Goal: Information Seeking & Learning: Learn about a topic

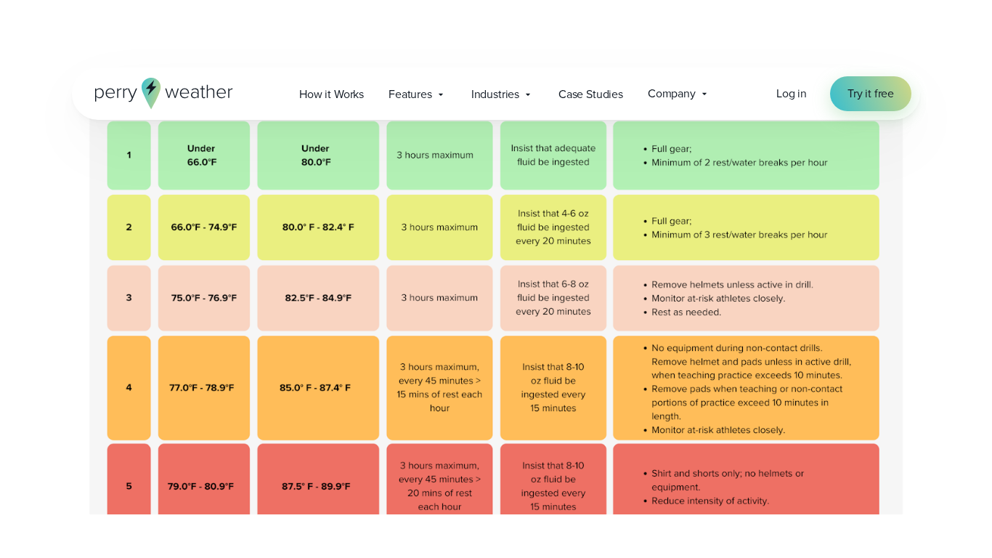
scroll to position [503, 0]
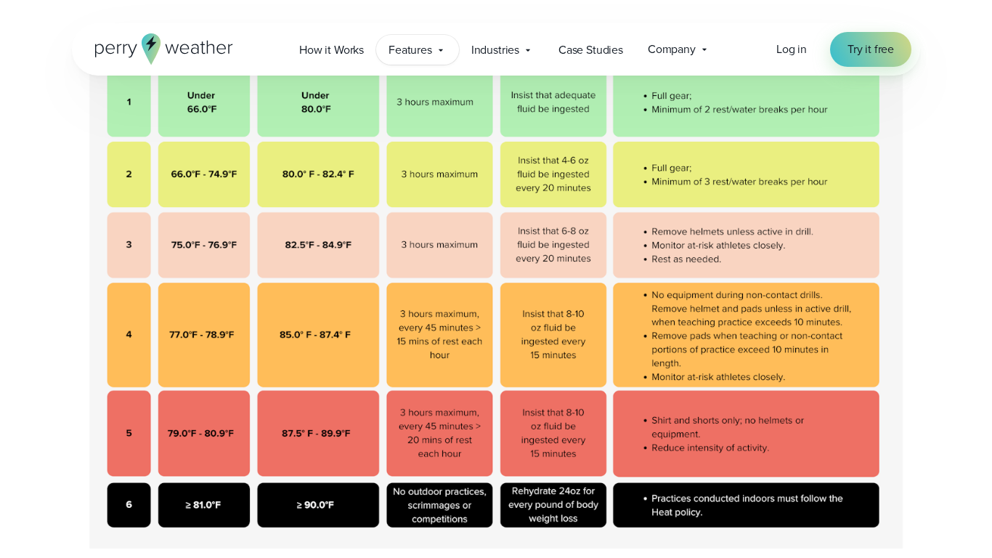
click at [366, 58] on span "Features" at bounding box center [411, 49] width 44 height 17
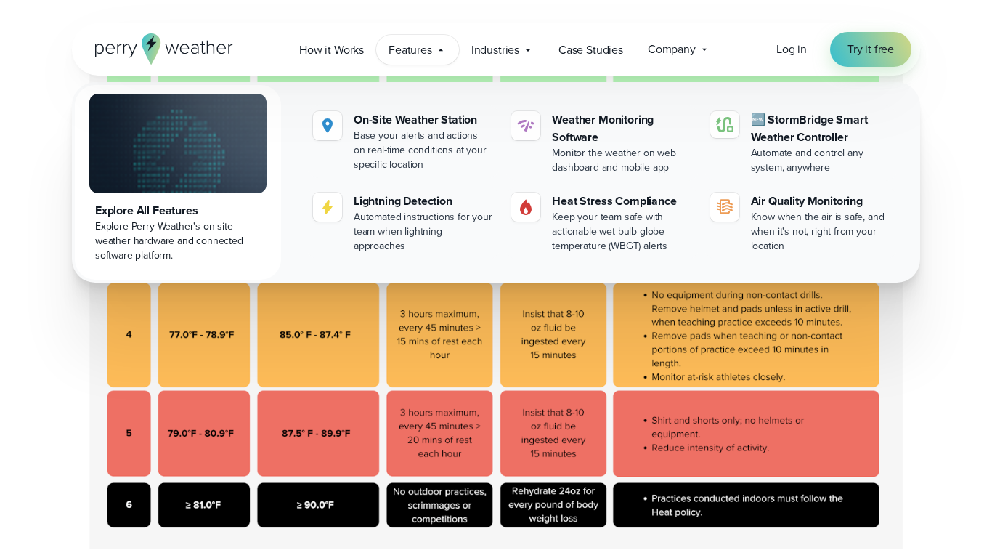
click at [366, 58] on span "Features" at bounding box center [411, 49] width 44 height 17
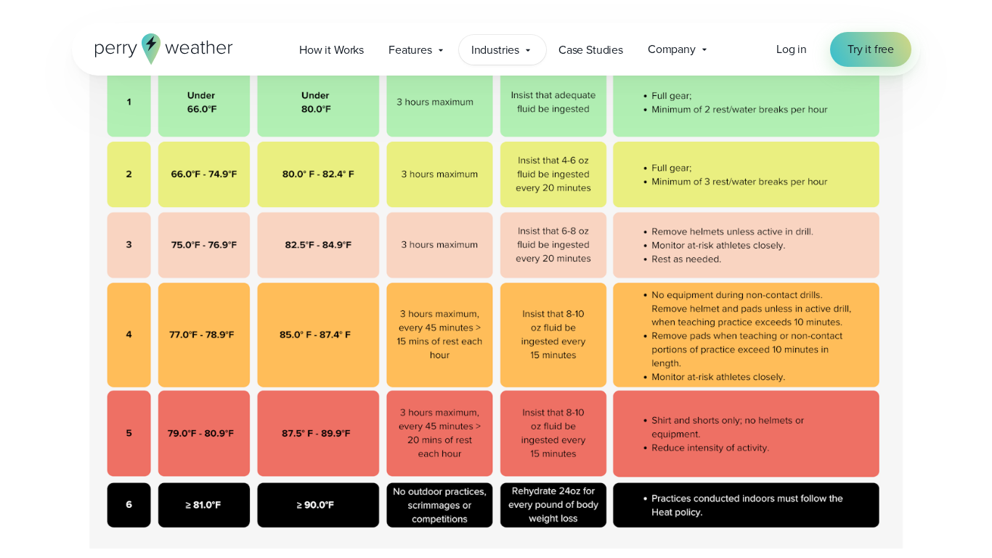
click at [366, 52] on icon at bounding box center [528, 50] width 12 height 12
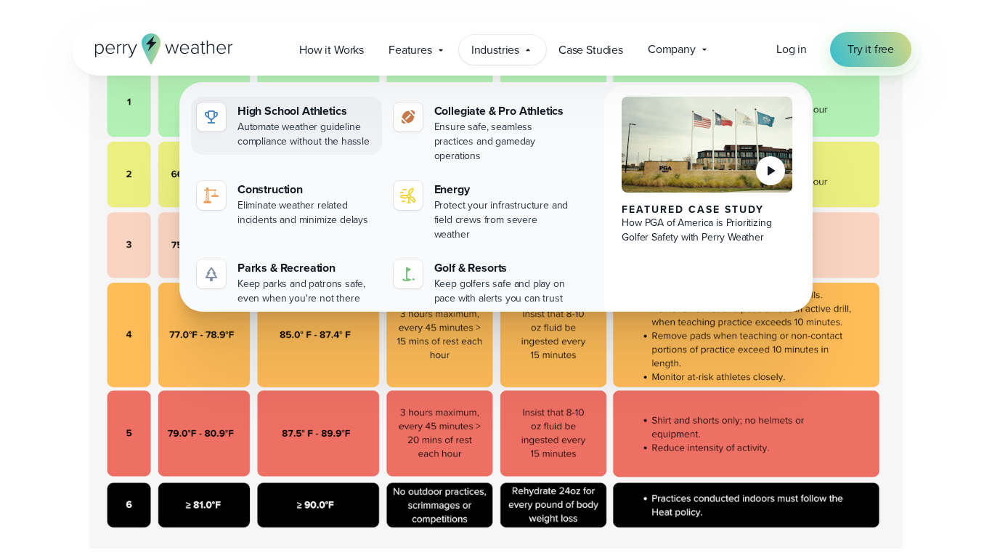
click at [331, 142] on div "Automate weather guideline compliance without the hassle" at bounding box center [306, 134] width 139 height 29
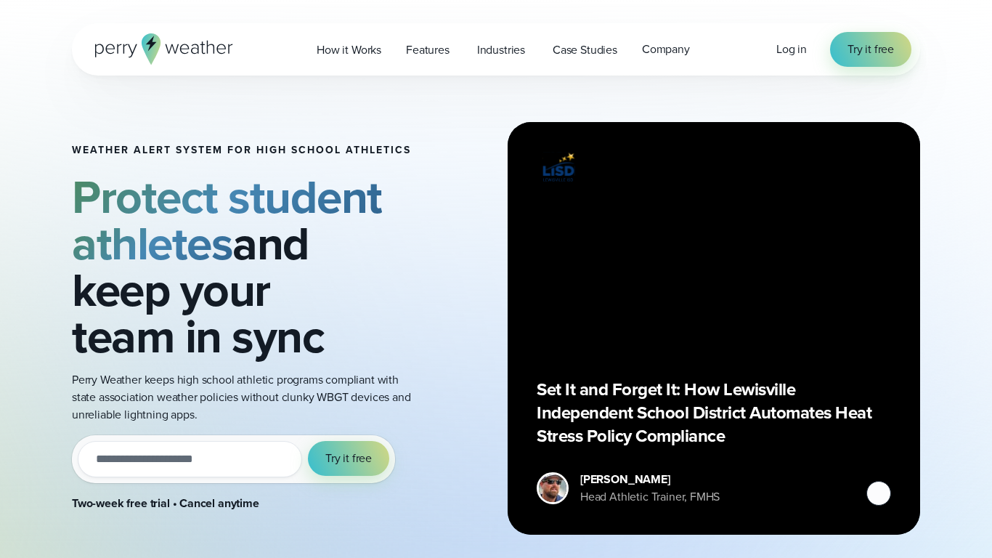
click at [395, 60] on div "How it Works Features" at bounding box center [504, 49] width 401 height 30
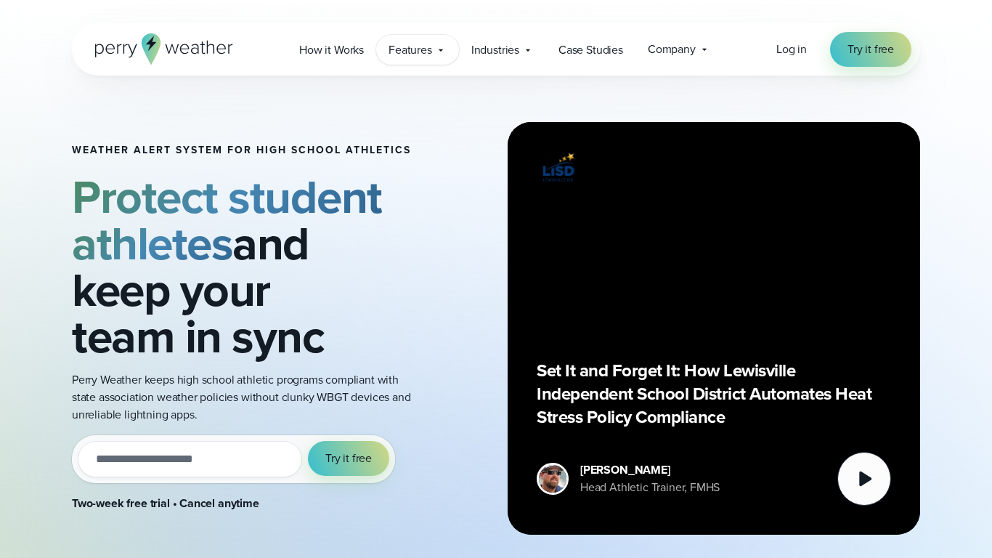
click at [422, 40] on div "Features Explore All Features Explore Perry Weather's on-site weather hardware …" at bounding box center [417, 50] width 83 height 30
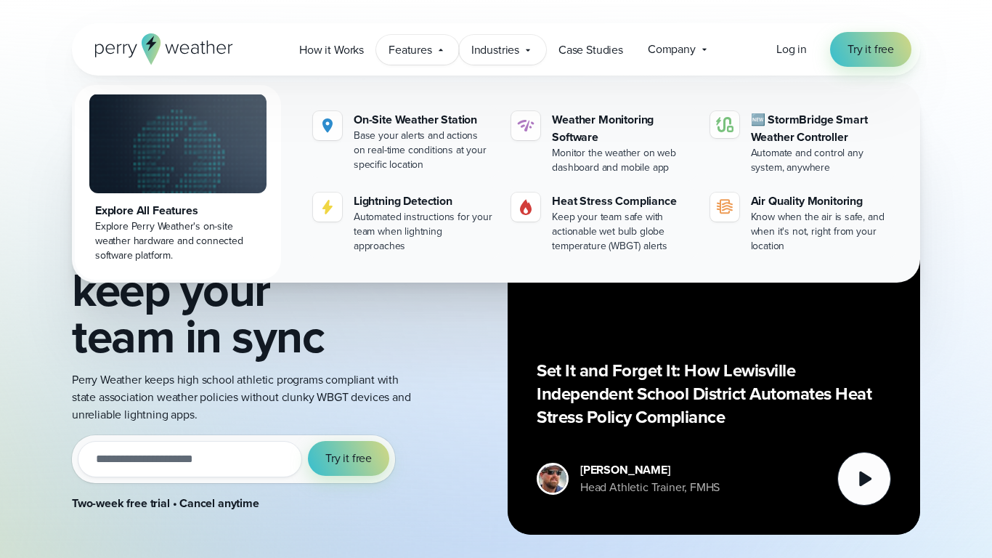
click at [526, 44] on icon at bounding box center [528, 50] width 12 height 12
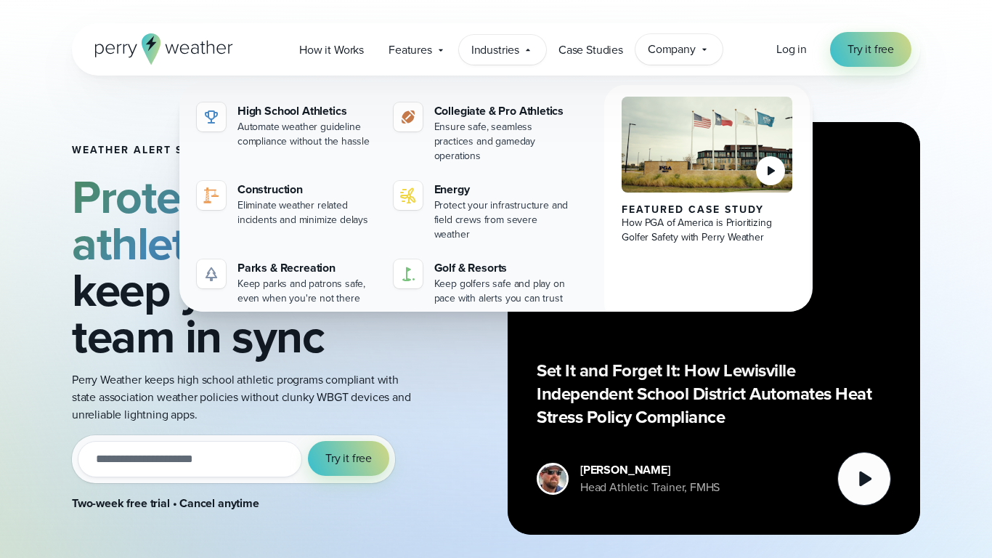
click at [661, 42] on span "Company" at bounding box center [672, 49] width 48 height 17
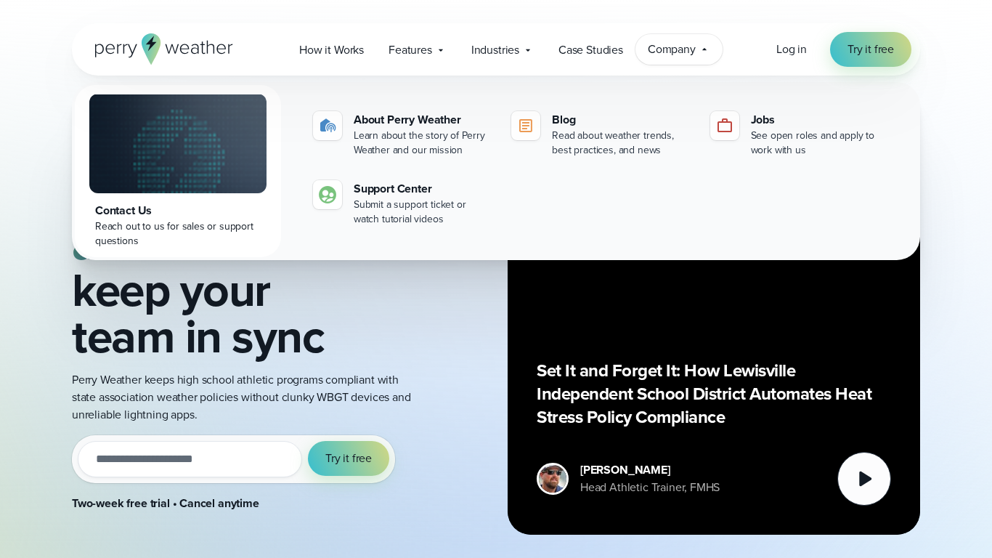
click at [661, 42] on span "Company" at bounding box center [672, 49] width 48 height 17
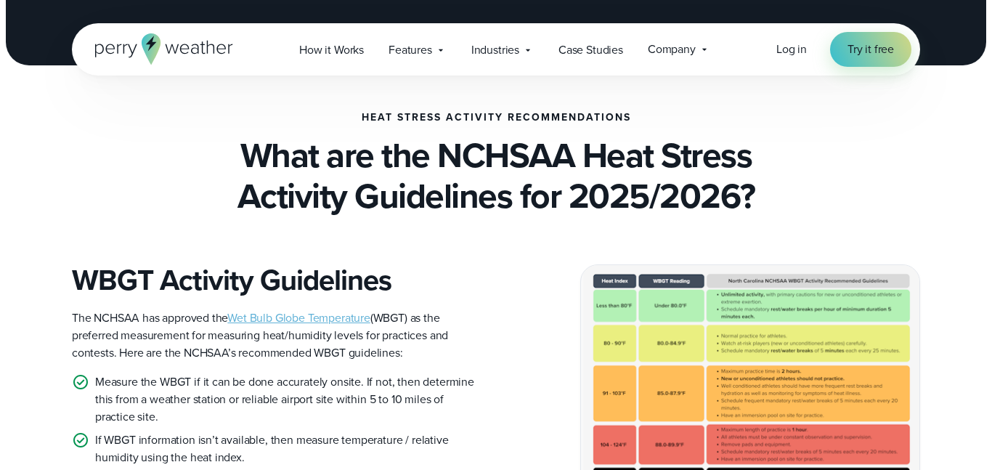
scroll to position [633, 0]
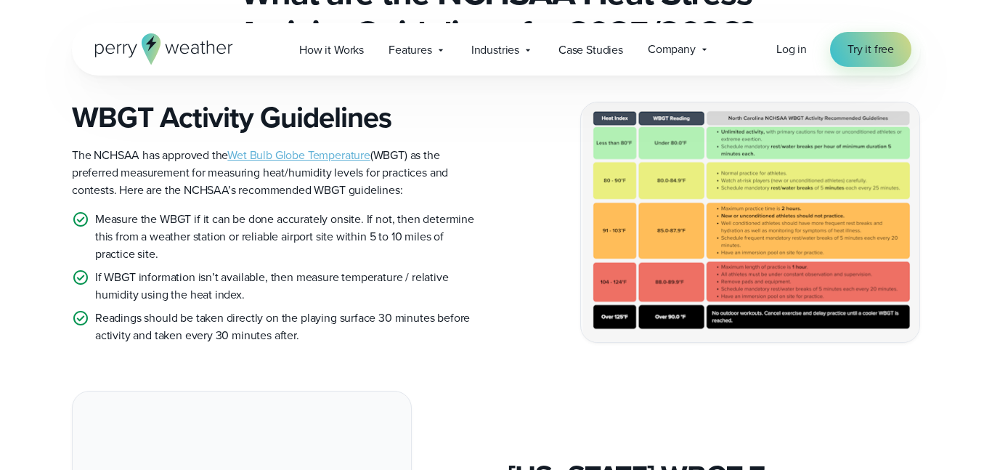
click at [654, 211] on img at bounding box center [750, 222] width 338 height 240
click at [304, 155] on link "Wet Bulb Globe Temperature" at bounding box center [298, 155] width 143 height 17
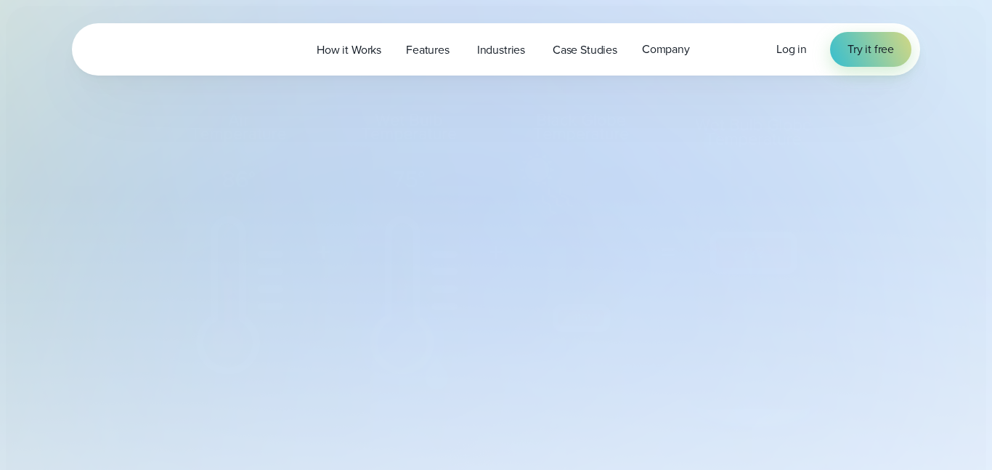
select select "***"
type input "*******"
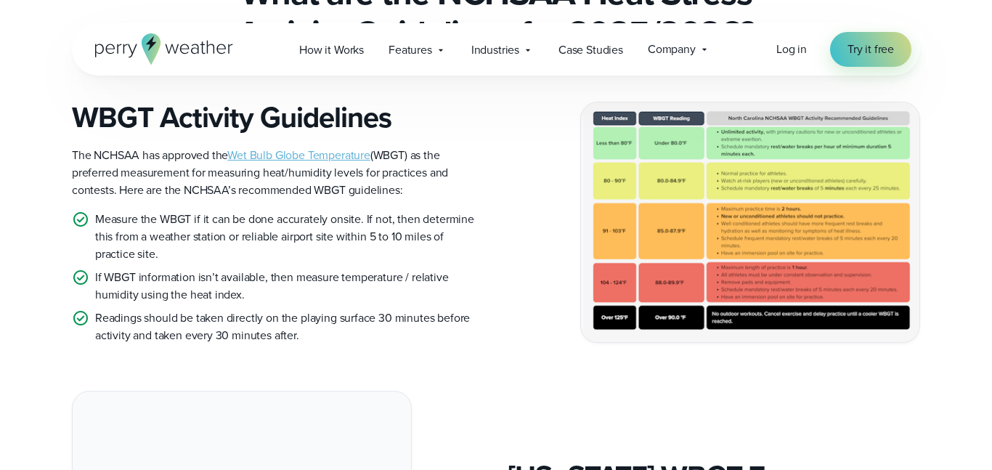
click at [633, 179] on img at bounding box center [750, 222] width 338 height 240
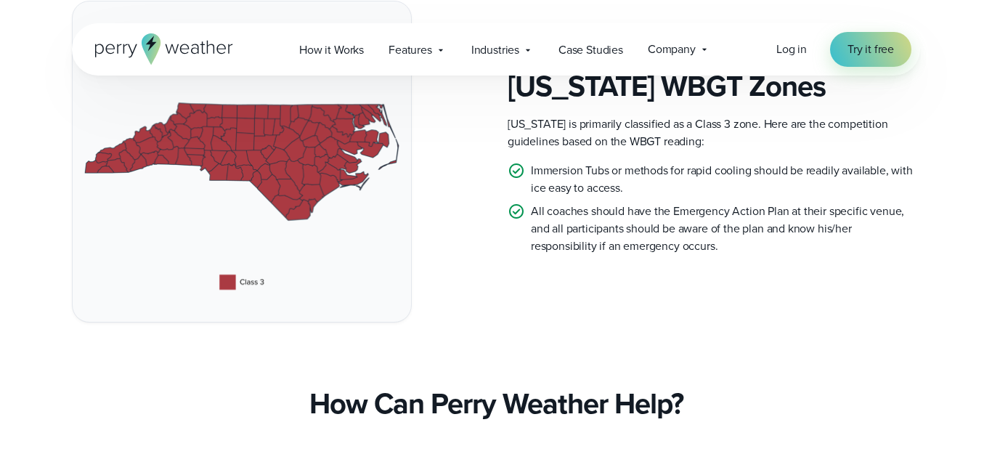
scroll to position [1363, 0]
